Goal: Navigation & Orientation: Find specific page/section

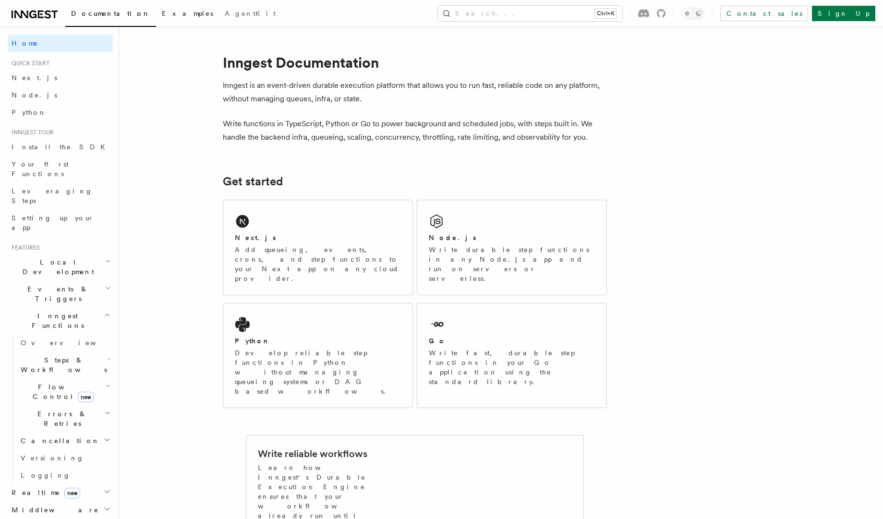
click at [162, 14] on span "Examples" at bounding box center [187, 14] width 51 height 8
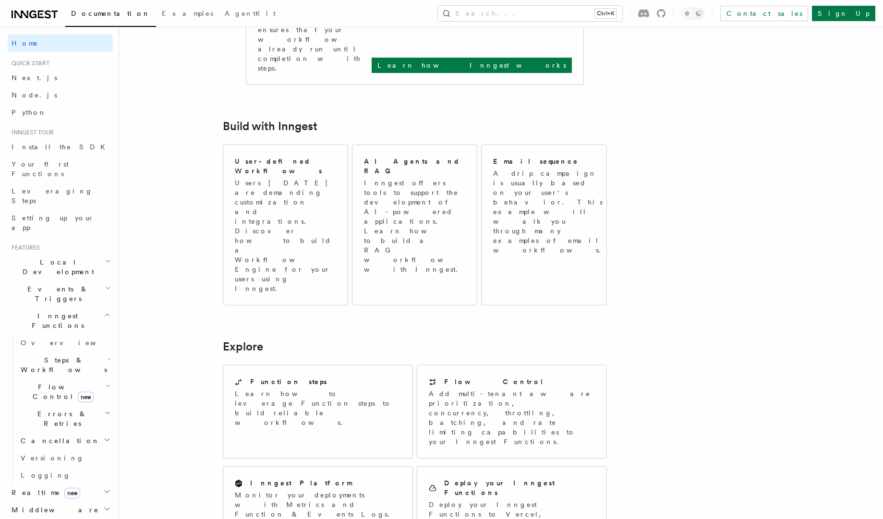
scroll to position [35, 0]
